Goal: Information Seeking & Learning: Understand process/instructions

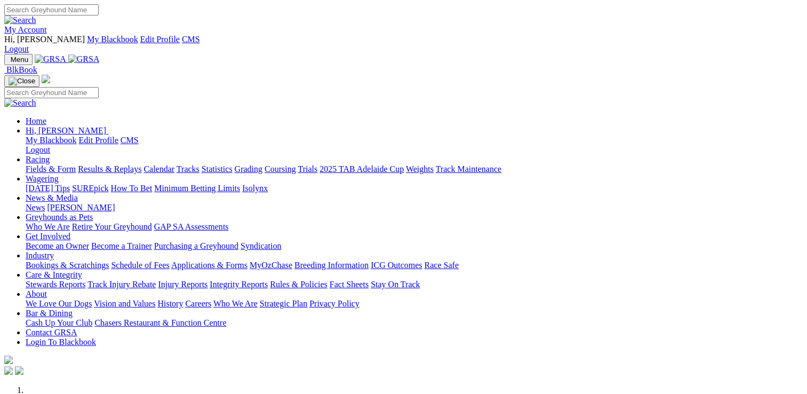
click at [328, 280] on link "Rules & Policies" at bounding box center [299, 284] width 58 height 9
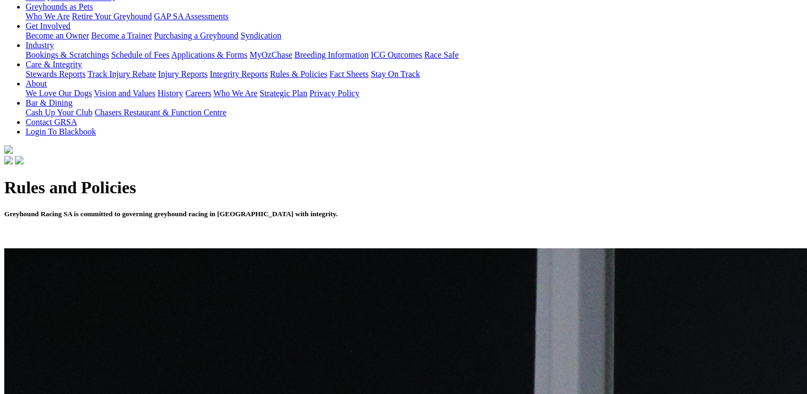
scroll to position [320, 0]
